Goal: Task Accomplishment & Management: Use online tool/utility

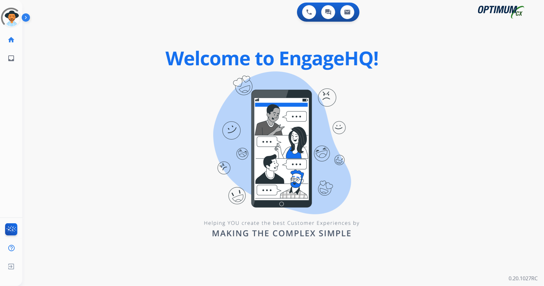
click at [40, 213] on div "0 Voice Interactions 0 Chat Interactions 0 Email Interactions swap_horiz Break …" at bounding box center [283, 143] width 522 height 286
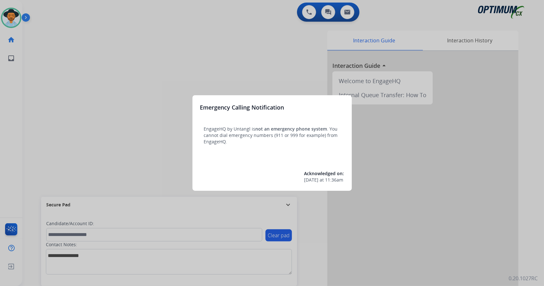
click at [99, 68] on div at bounding box center [272, 143] width 544 height 286
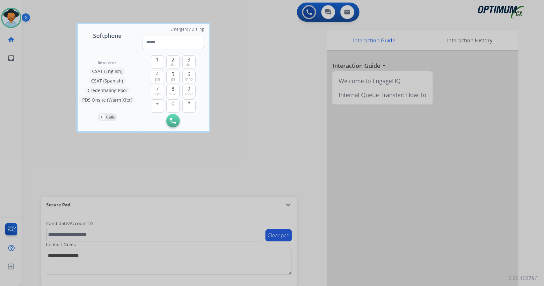
click at [60, 91] on div at bounding box center [272, 143] width 544 height 286
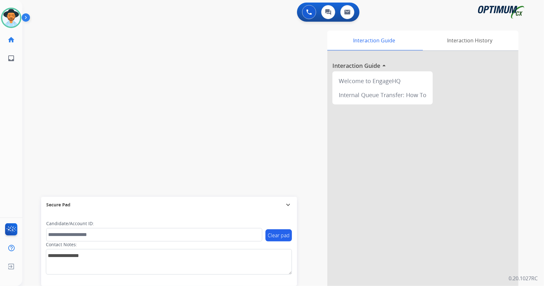
click at [27, 18] on img at bounding box center [27, 19] width 11 height 12
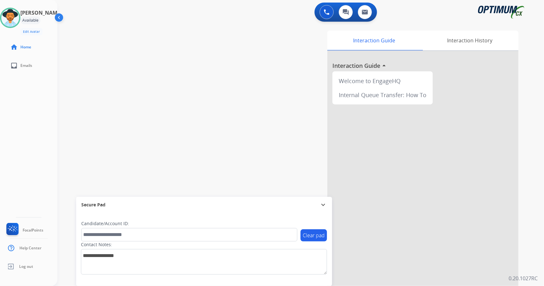
click at [56, 22] on img at bounding box center [60, 19] width 12 height 12
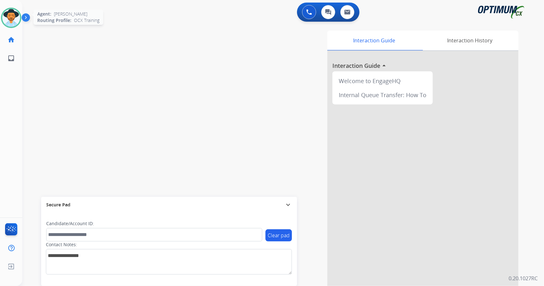
click at [11, 18] on img at bounding box center [11, 18] width 18 height 18
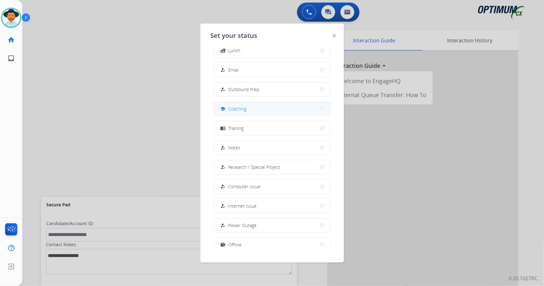
scroll to position [60, 0]
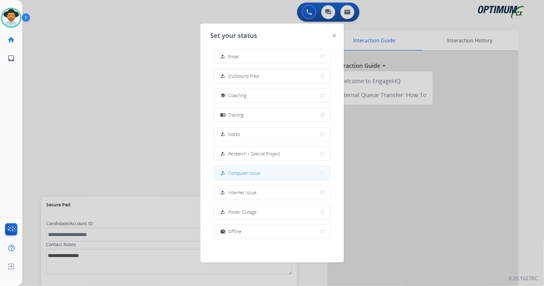
click at [242, 167] on button "how_to_reg Computer Issue" at bounding box center [272, 173] width 116 height 14
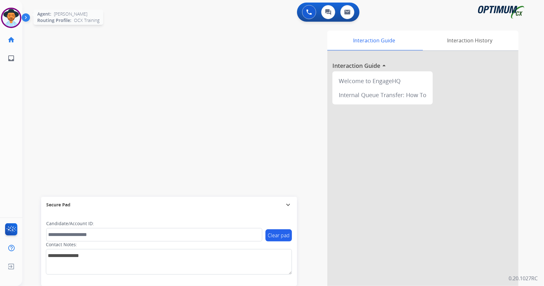
click at [7, 23] on img at bounding box center [11, 18] width 18 height 18
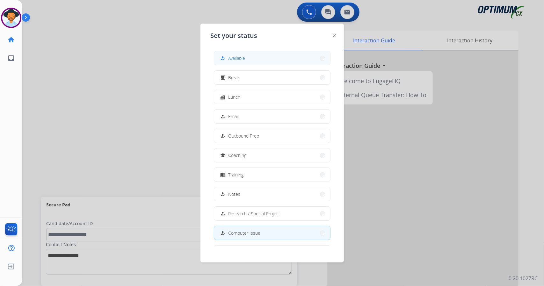
click at [265, 57] on button "how_to_reg Available" at bounding box center [272, 58] width 116 height 14
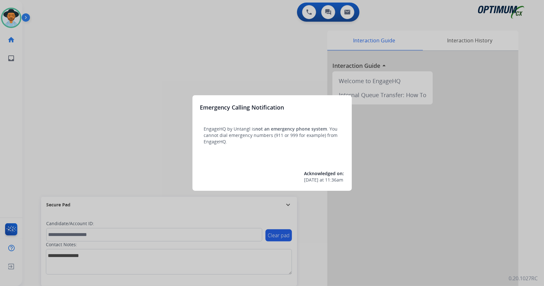
click at [41, 120] on div at bounding box center [272, 143] width 544 height 286
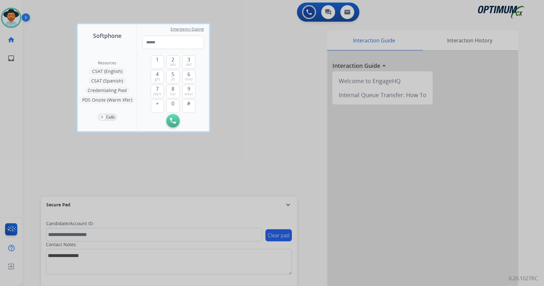
click at [41, 120] on div at bounding box center [272, 143] width 544 height 286
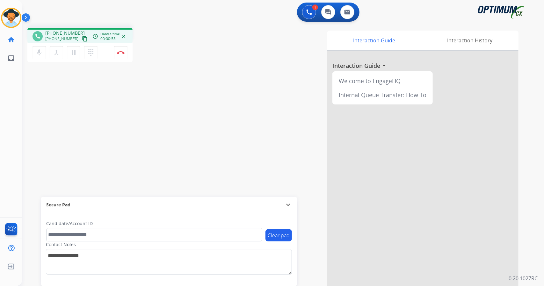
click at [34, 110] on div "phone [PHONE_NUMBER] [PHONE_NUMBER] content_copy access_time Call metrics Queue…" at bounding box center [275, 156] width 506 height 266
click at [124, 54] on button "Disconnect" at bounding box center [120, 52] width 13 height 13
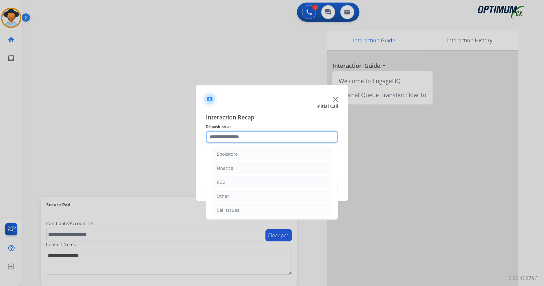
click at [249, 136] on input "text" at bounding box center [272, 137] width 132 height 13
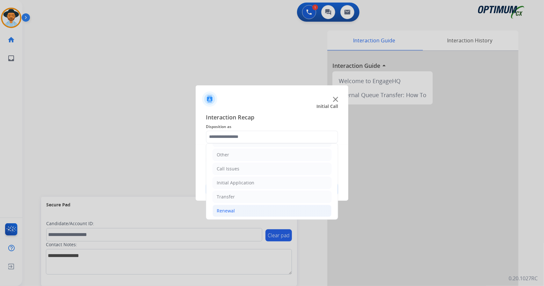
click at [259, 205] on li "Renewal" at bounding box center [272, 211] width 119 height 12
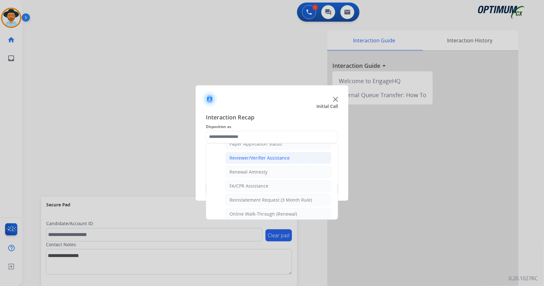
click at [270, 155] on div "Reviewer/Verifier Assistance" at bounding box center [259, 158] width 60 height 6
type input "**********"
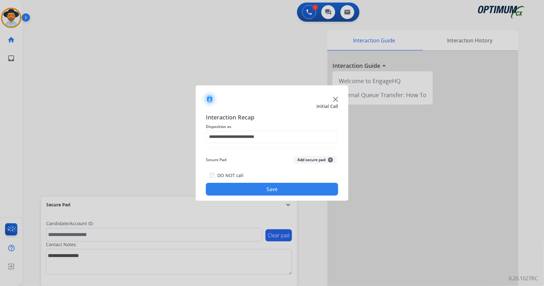
drag, startPoint x: 299, startPoint y: 196, endPoint x: 297, endPoint y: 189, distance: 7.4
click at [297, 189] on div "**********" at bounding box center [272, 154] width 153 height 93
click at [297, 189] on button "Save" at bounding box center [272, 189] width 132 height 13
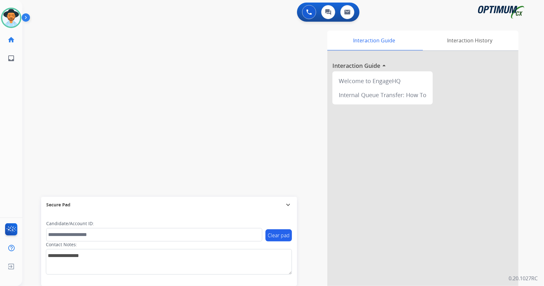
click at [107, 111] on div "swap_horiz Break voice bridge close_fullscreen Connect 3-Way Call merge_type Se…" at bounding box center [275, 156] width 506 height 266
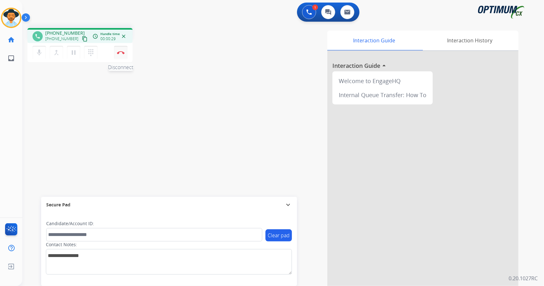
click at [124, 57] on button "Disconnect" at bounding box center [120, 52] width 13 height 13
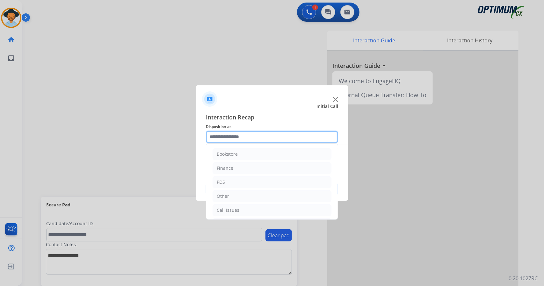
click at [236, 136] on input "text" at bounding box center [272, 137] width 132 height 13
click at [234, 205] on li "Call Issues" at bounding box center [272, 210] width 119 height 12
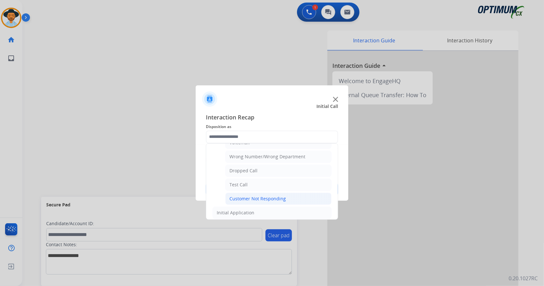
click at [231, 196] on div "Customer Not Responding" at bounding box center [257, 199] width 56 height 6
type input "**********"
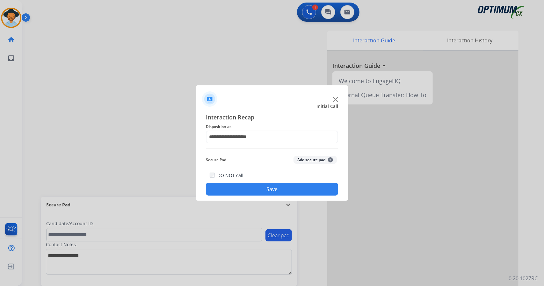
click at [231, 186] on button "Save" at bounding box center [272, 189] width 132 height 13
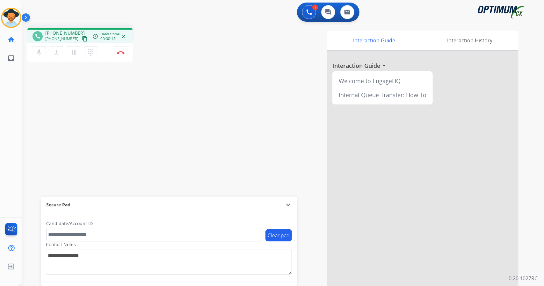
click at [36, 130] on div "phone [PHONE_NUMBER] [PHONE_NUMBER] content_copy access_time Call metrics Queue…" at bounding box center [275, 156] width 506 height 266
click at [73, 51] on mat-icon "pause" at bounding box center [74, 53] width 8 height 8
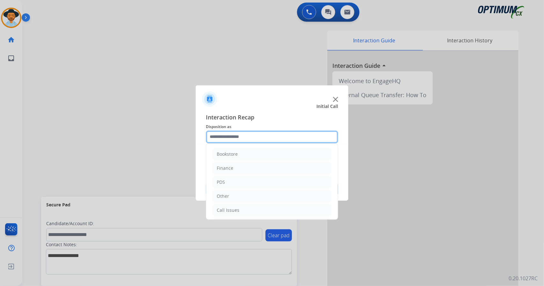
click at [252, 134] on input "text" at bounding box center [272, 137] width 132 height 13
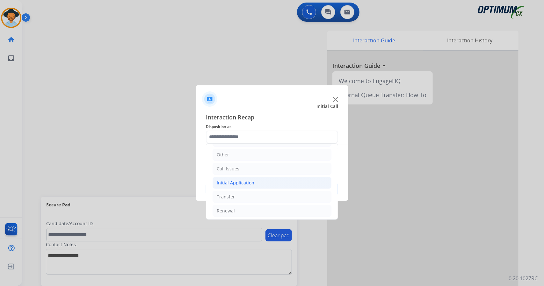
click at [239, 183] on div "Initial Application" at bounding box center [236, 183] width 38 height 6
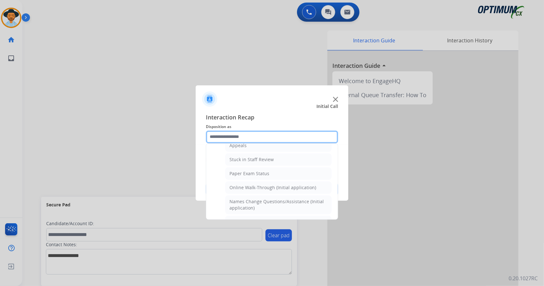
scroll to position [107, 0]
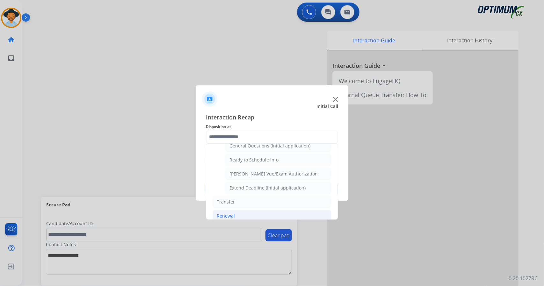
click at [235, 210] on li "Renewal" at bounding box center [272, 216] width 119 height 12
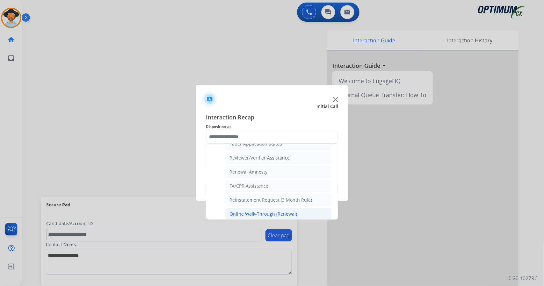
click at [247, 211] on div "Online Walk-Through (Renewal)" at bounding box center [263, 214] width 68 height 6
type input "**********"
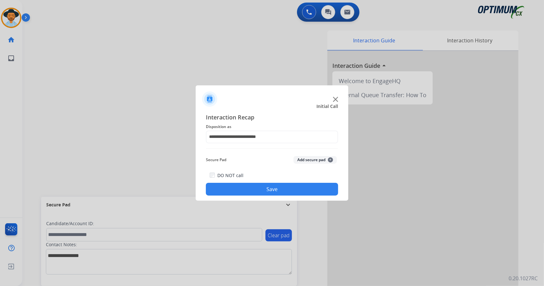
click at [240, 189] on button "Save" at bounding box center [272, 189] width 132 height 13
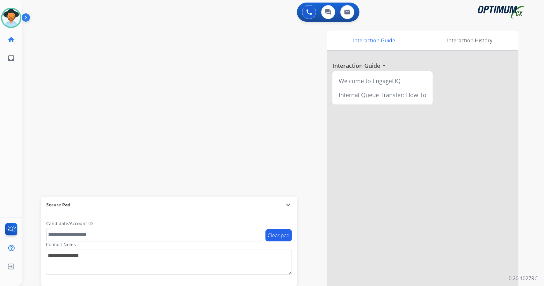
click at [35, 79] on div "swap_horiz Break voice bridge close_fullscreen Connect 3-Way Call merge_type Se…" at bounding box center [275, 156] width 506 height 266
click at [37, 112] on div "swap_horiz Break voice bridge close_fullscreen Connect 3-Way Call merge_type Se…" at bounding box center [275, 156] width 506 height 266
click at [45, 147] on div "swap_horiz Break voice bridge close_fullscreen Connect 3-Way Call merge_type Se…" at bounding box center [275, 156] width 506 height 266
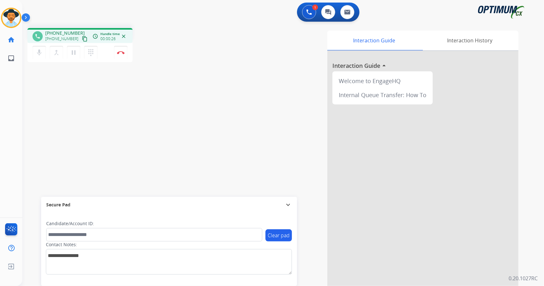
click at [41, 148] on div "phone [PHONE_NUMBER] [PHONE_NUMBER] content_copy access_time Call metrics Queue…" at bounding box center [275, 156] width 506 height 266
click at [117, 57] on button "Disconnect" at bounding box center [120, 52] width 13 height 13
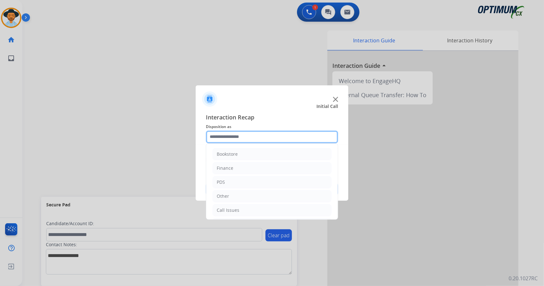
click at [239, 134] on input "text" at bounding box center [272, 137] width 132 height 13
click at [259, 209] on li "Call Issues" at bounding box center [272, 210] width 119 height 12
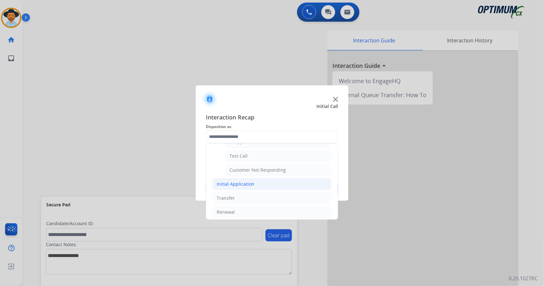
click at [255, 181] on li "Initial Application" at bounding box center [272, 184] width 119 height 12
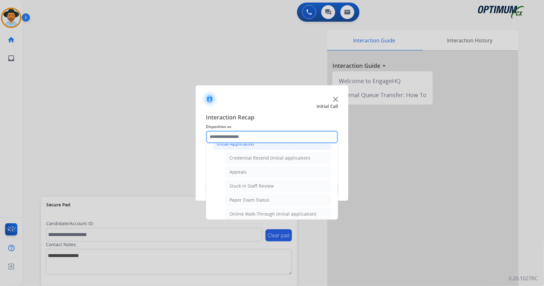
scroll to position [80, 0]
click at [255, 174] on li "Appeals" at bounding box center [278, 172] width 106 height 12
type input "*******"
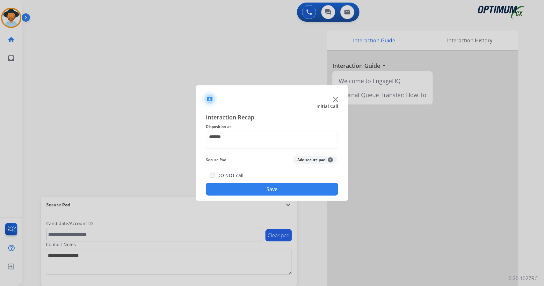
click at [255, 186] on button "Save" at bounding box center [272, 189] width 132 height 13
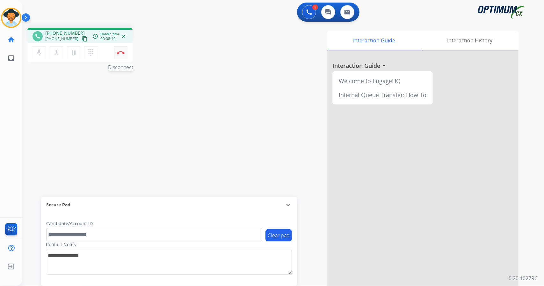
click at [119, 49] on button "Disconnect" at bounding box center [120, 52] width 13 height 13
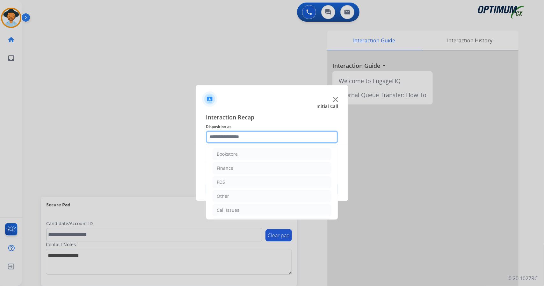
click at [245, 138] on input "text" at bounding box center [272, 137] width 132 height 13
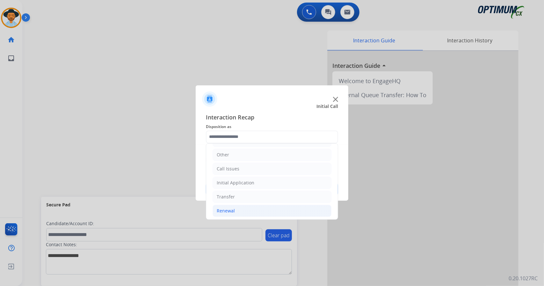
click at [254, 214] on li "Renewal" at bounding box center [272, 211] width 119 height 12
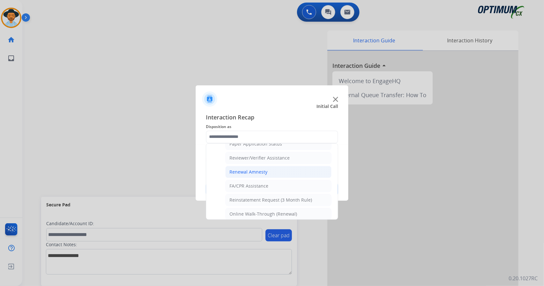
click at [263, 169] on div "Renewal Amnesty" at bounding box center [248, 172] width 38 height 6
type input "**********"
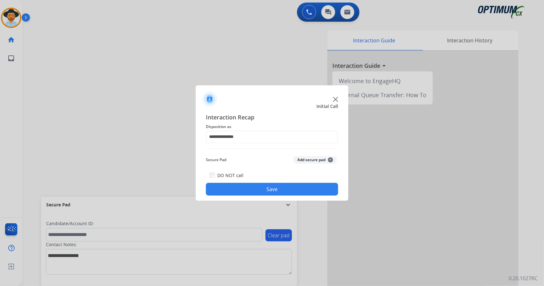
click at [268, 192] on button "Save" at bounding box center [272, 189] width 132 height 13
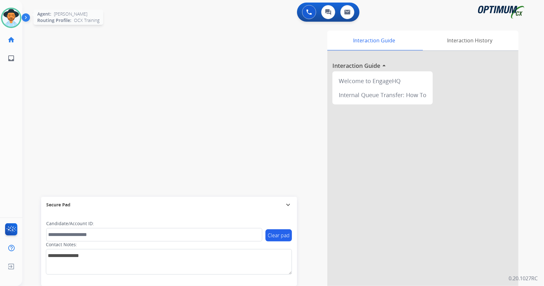
click at [15, 24] on img at bounding box center [11, 18] width 18 height 18
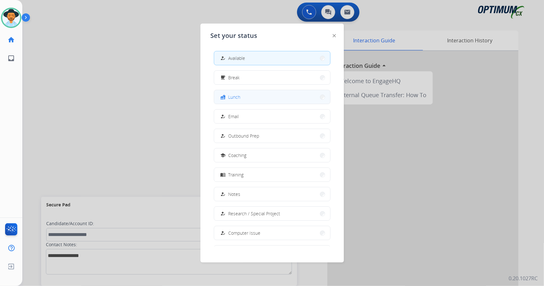
click at [252, 94] on button "fastfood Lunch" at bounding box center [272, 97] width 116 height 14
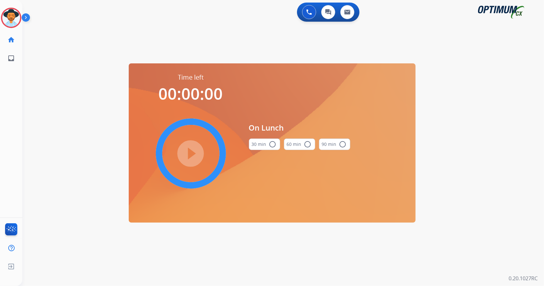
click at [523, 158] on div "0 Voice Interactions 0 Chat Interactions 0 Email Interactions swap_horiz Break …" at bounding box center [283, 143] width 522 height 286
click at [254, 145] on button "30 min radio_button_unchecked" at bounding box center [264, 144] width 31 height 11
click at [195, 153] on mat-icon "play_circle_filled" at bounding box center [191, 154] width 8 height 8
